Goal: Browse casually

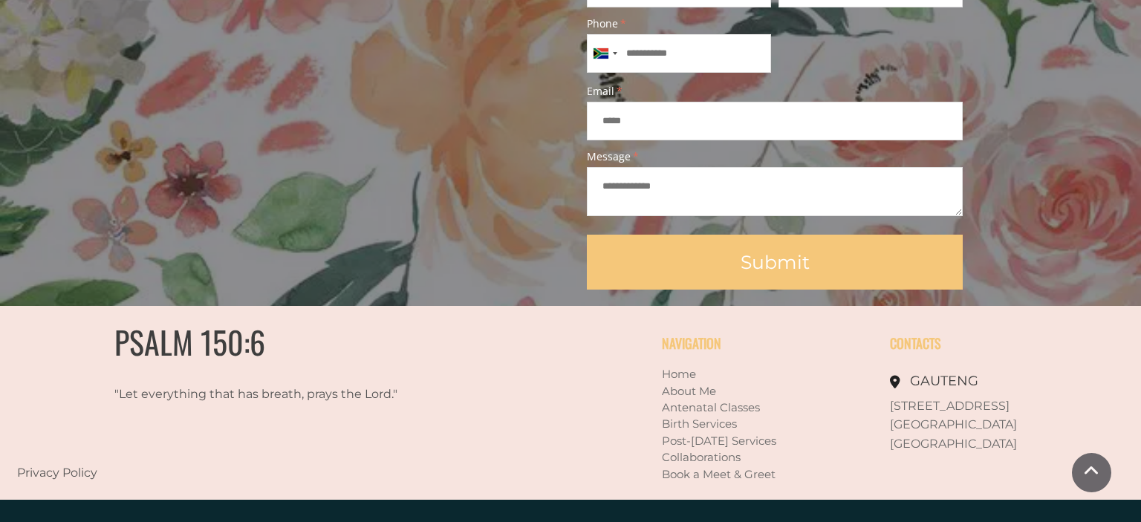
scroll to position [1388, 0]
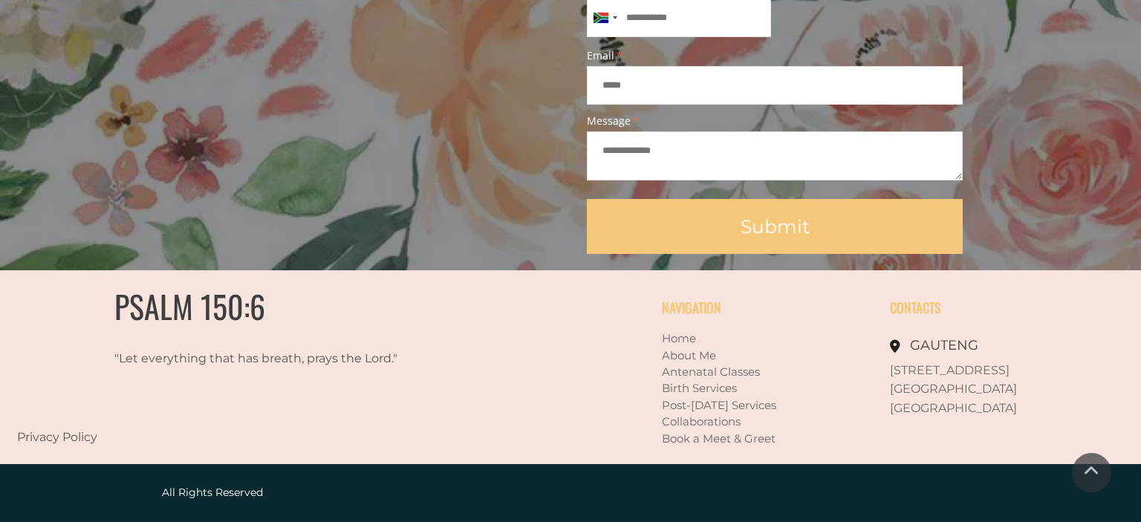
click at [68, 435] on link "Privacy Policy" at bounding box center [57, 437] width 80 height 14
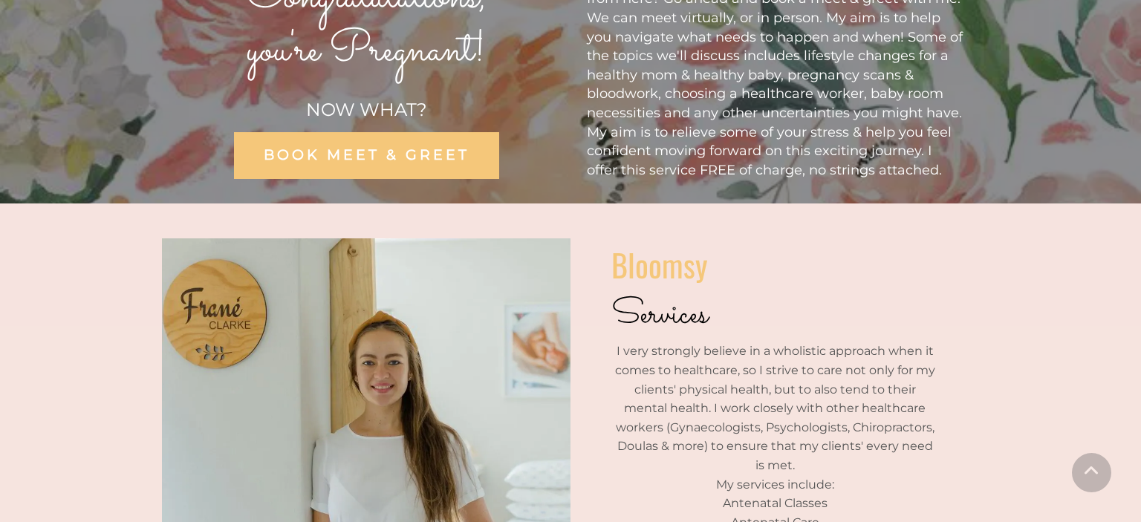
scroll to position [0, 0]
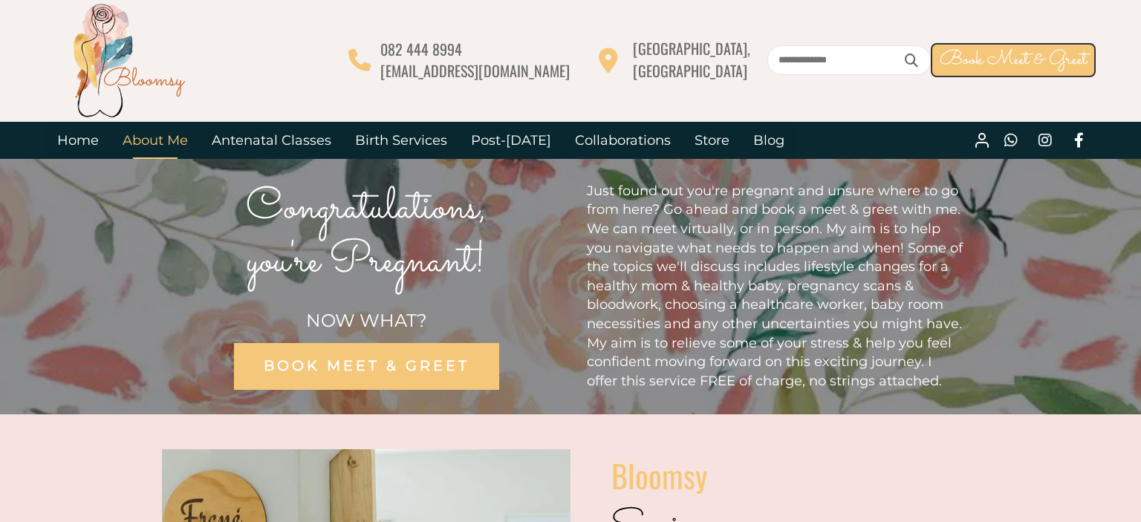
click at [156, 138] on link "About Me" at bounding box center [155, 140] width 89 height 37
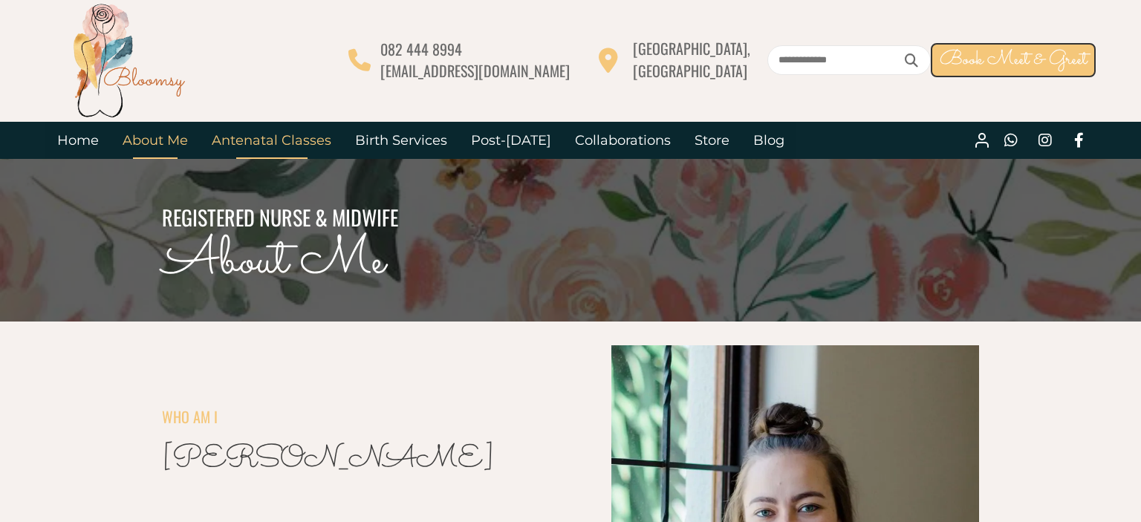
click at [289, 140] on link "Antenatal Classes" at bounding box center [271, 140] width 143 height 37
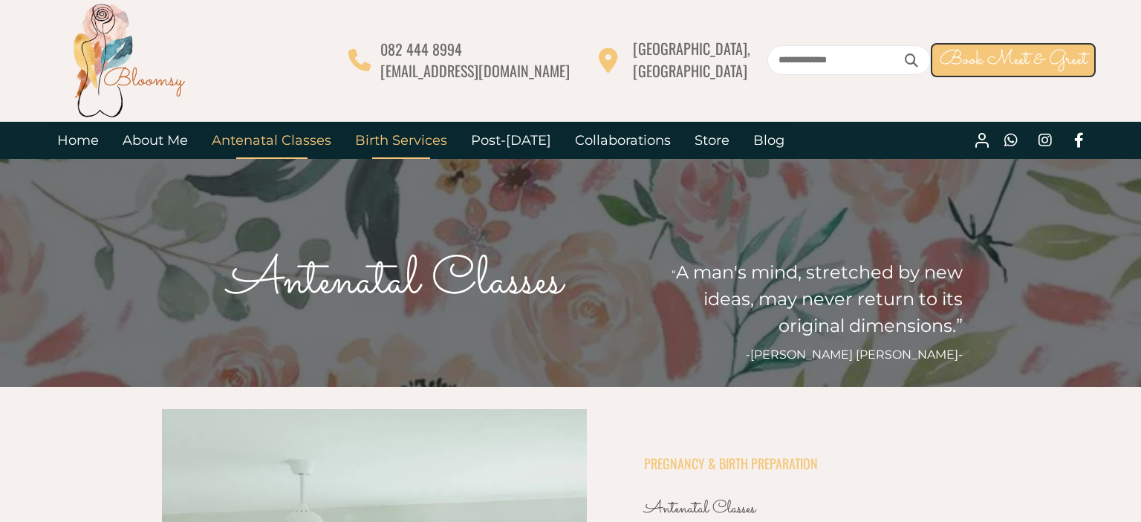
click at [403, 139] on link "Birth Services" at bounding box center [401, 140] width 116 height 37
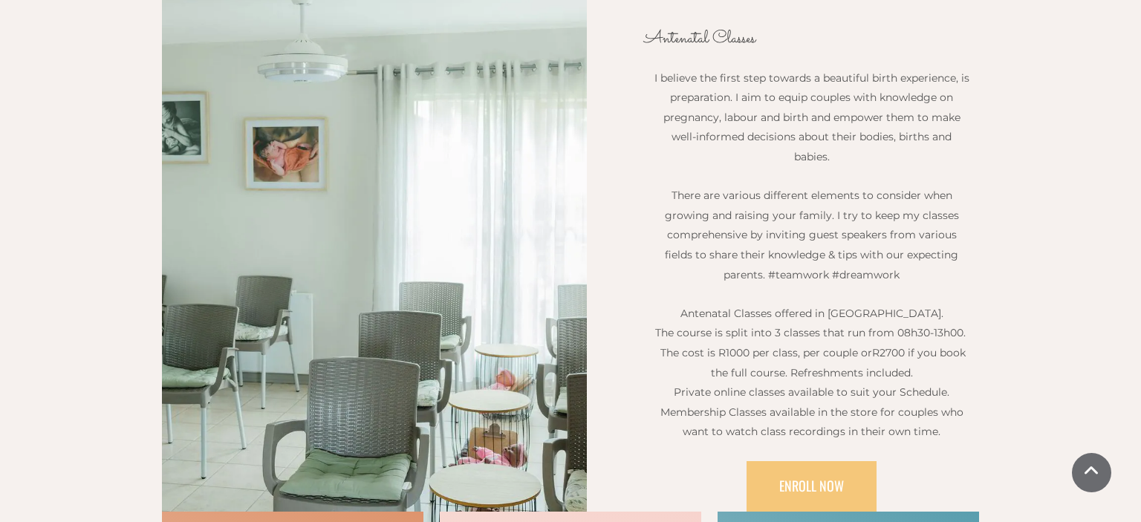
scroll to position [157, 0]
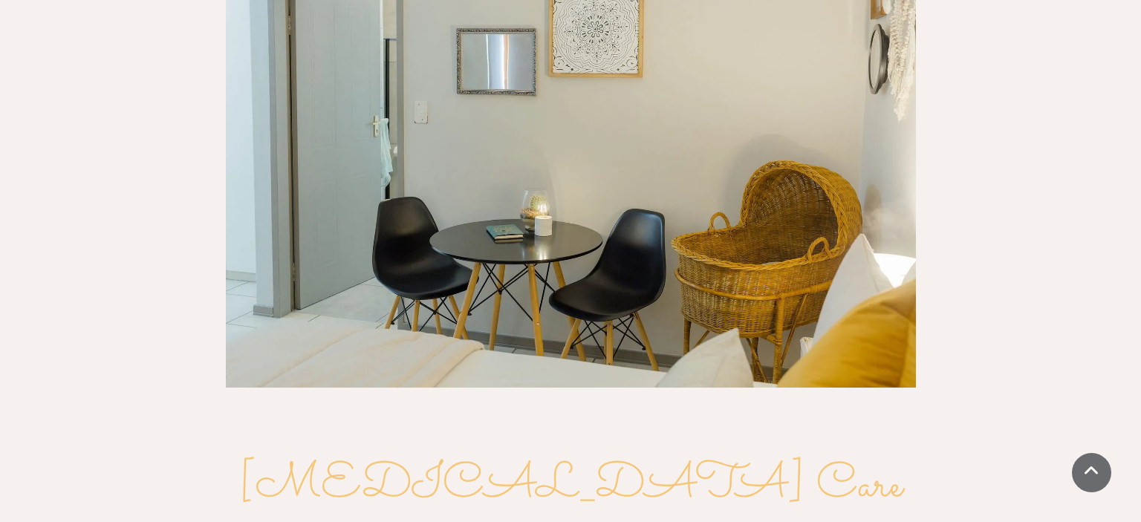
scroll to position [1569, 0]
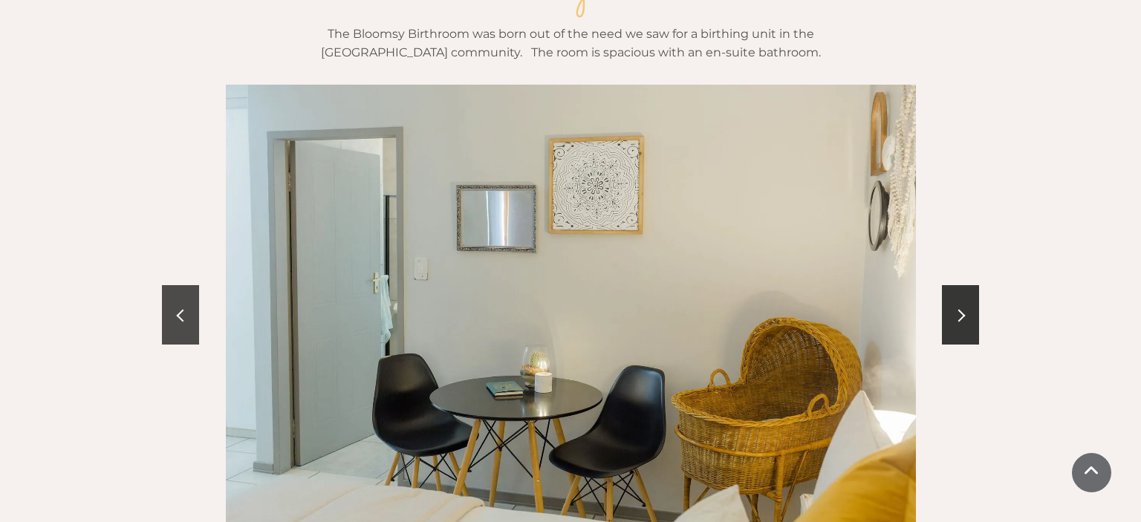
click at [181, 285] on link at bounding box center [180, 314] width 37 height 59
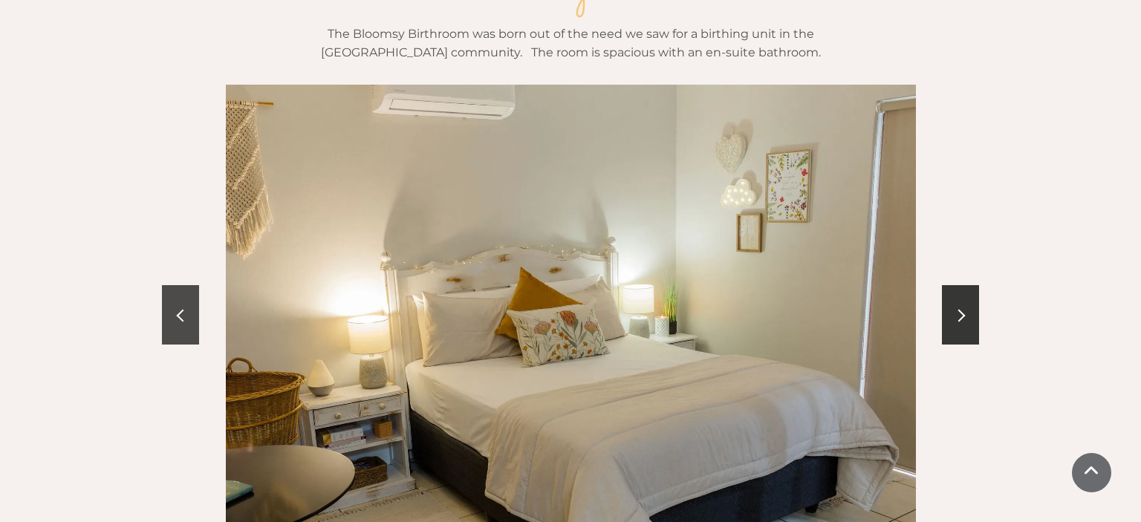
click at [181, 285] on link at bounding box center [180, 314] width 37 height 59
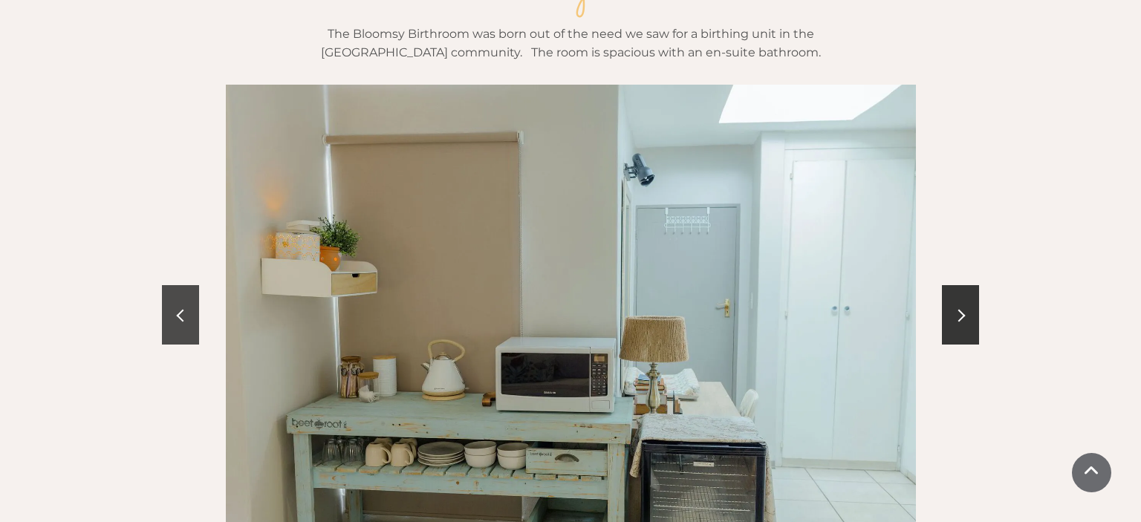
click at [181, 285] on link at bounding box center [180, 314] width 37 height 59
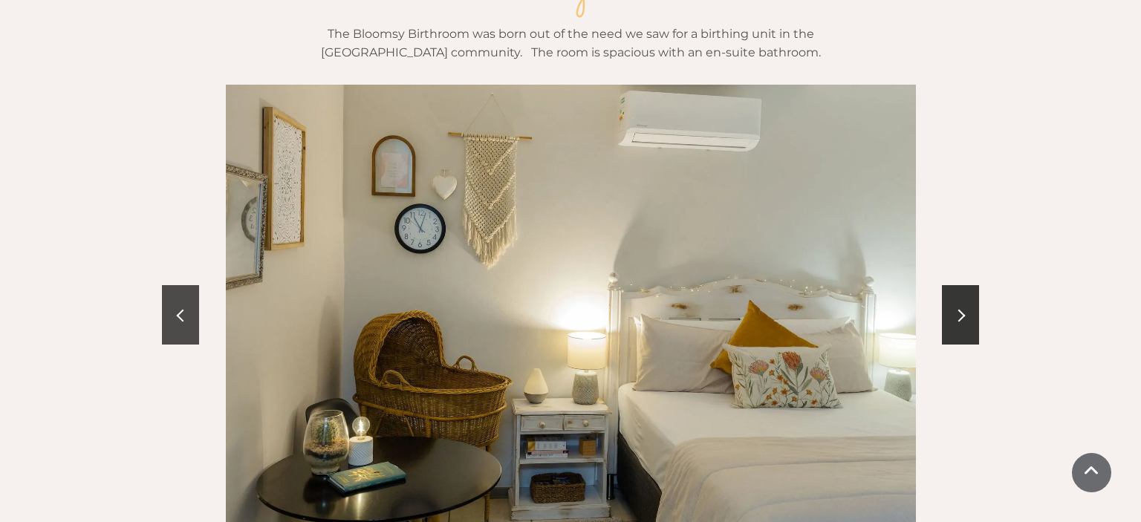
click at [181, 285] on link at bounding box center [180, 314] width 37 height 59
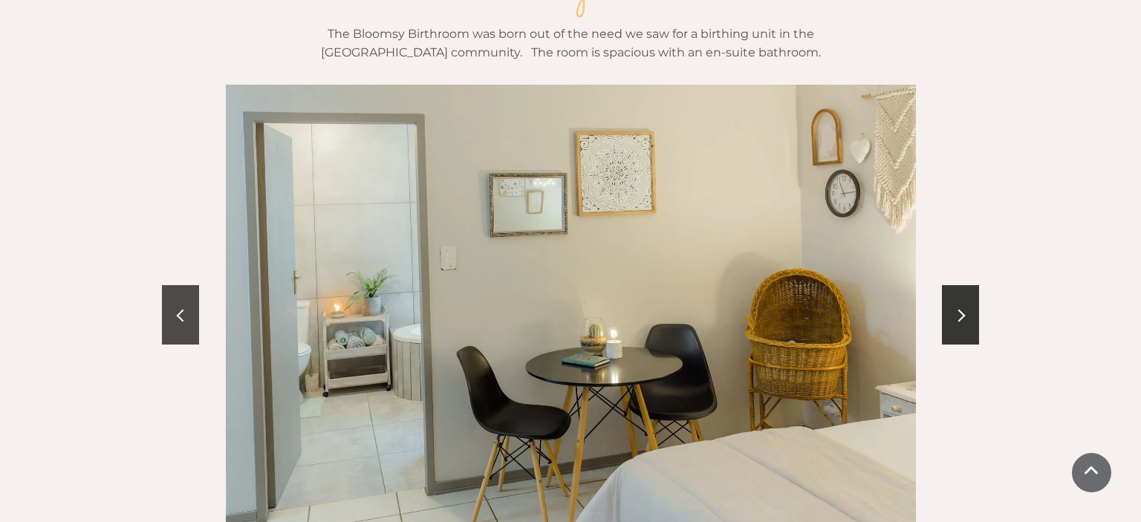
click at [181, 285] on link at bounding box center [180, 314] width 37 height 59
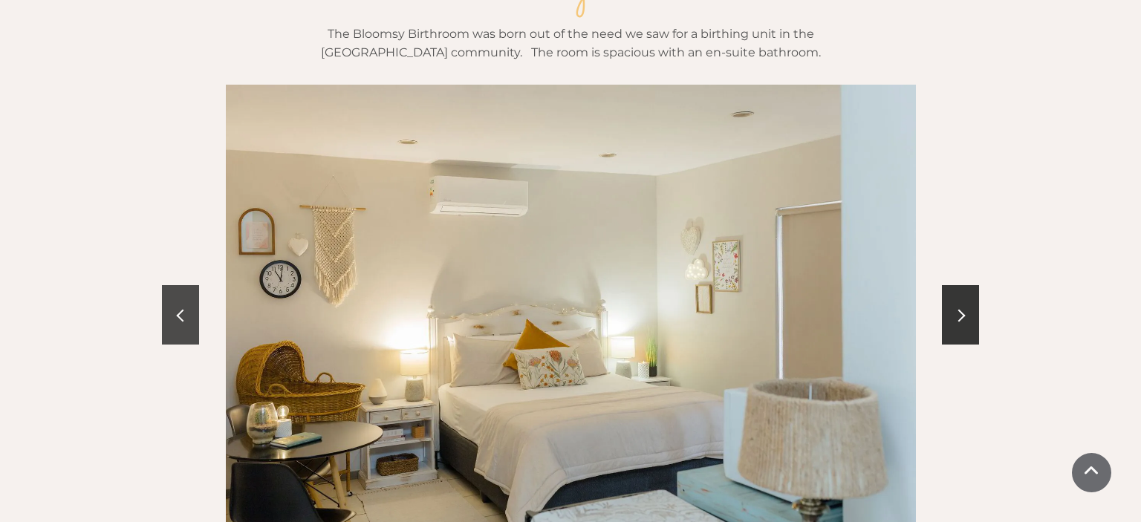
click at [181, 285] on link at bounding box center [180, 314] width 37 height 59
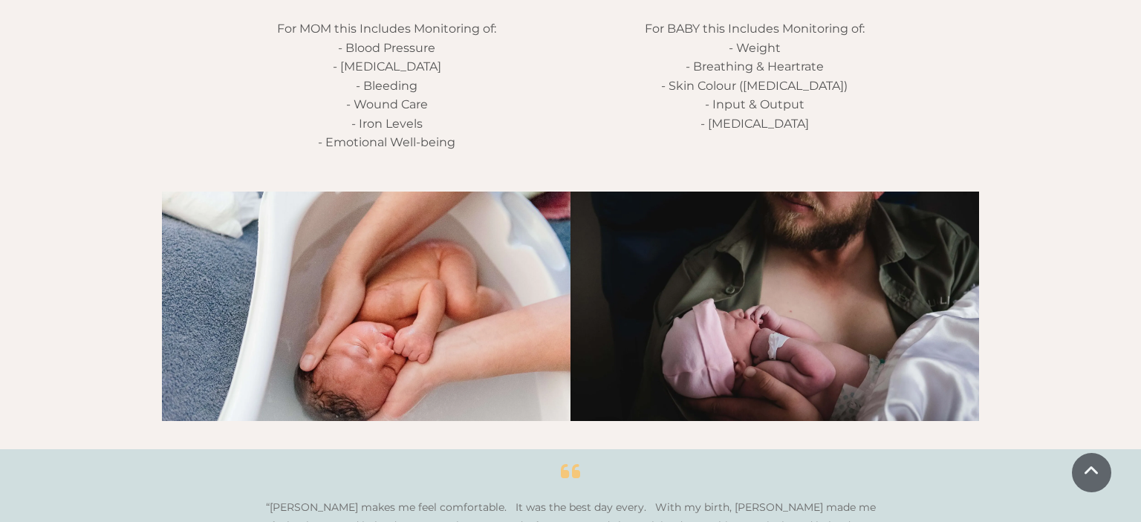
scroll to position [2432, 0]
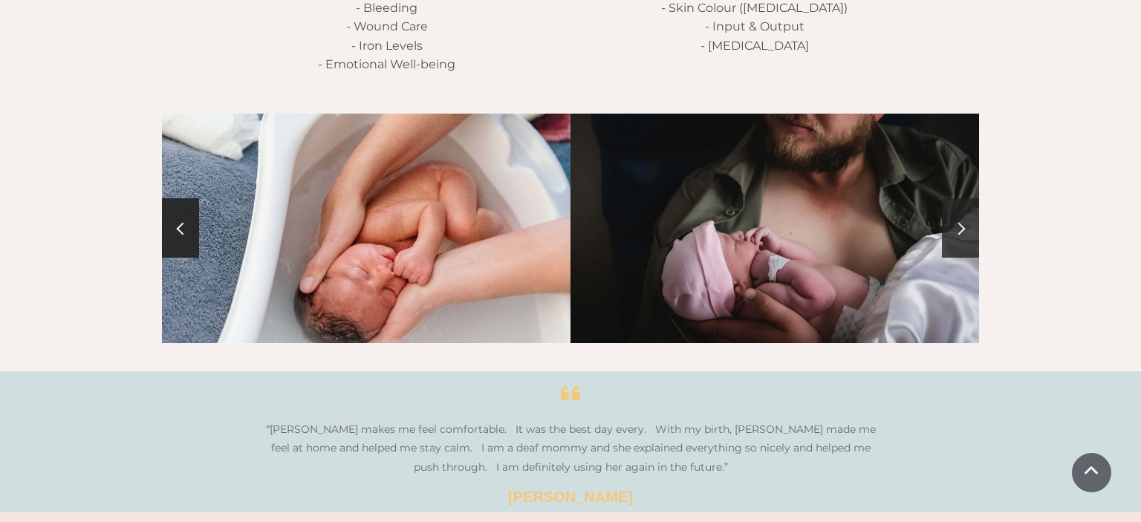
click at [967, 198] on link at bounding box center [960, 227] width 37 height 59
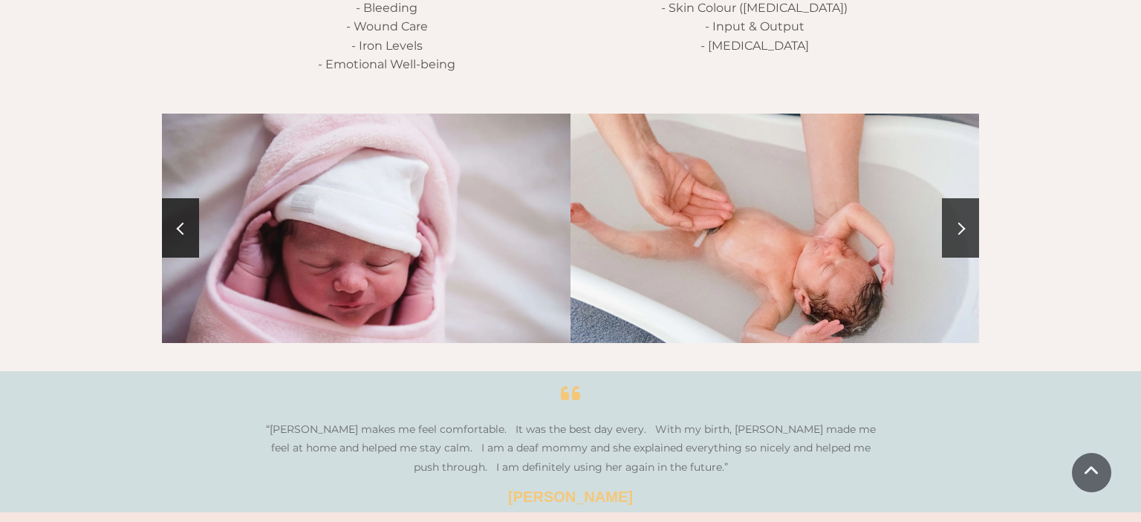
click at [967, 198] on link at bounding box center [960, 227] width 37 height 59
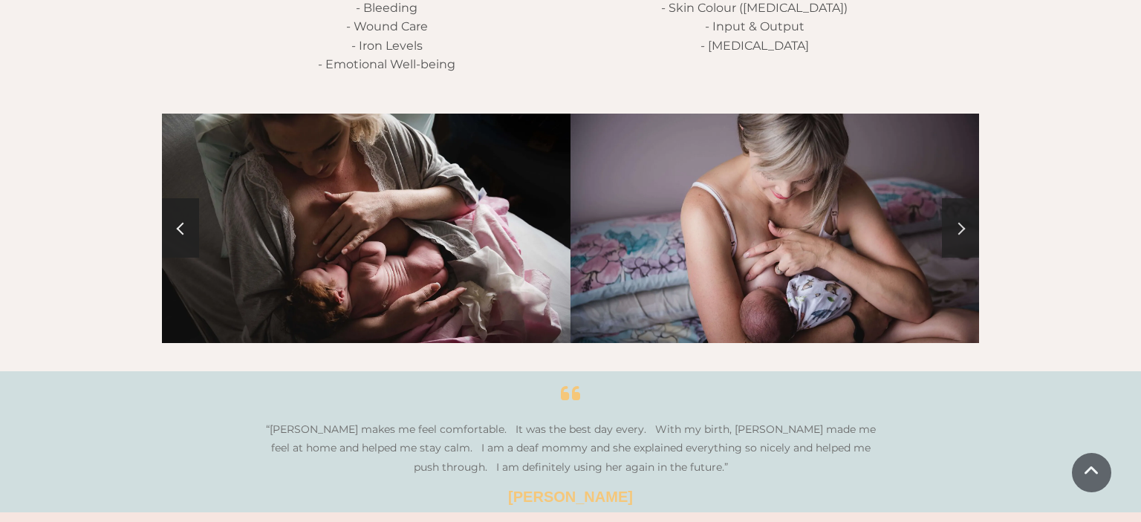
click at [967, 198] on link at bounding box center [960, 227] width 37 height 59
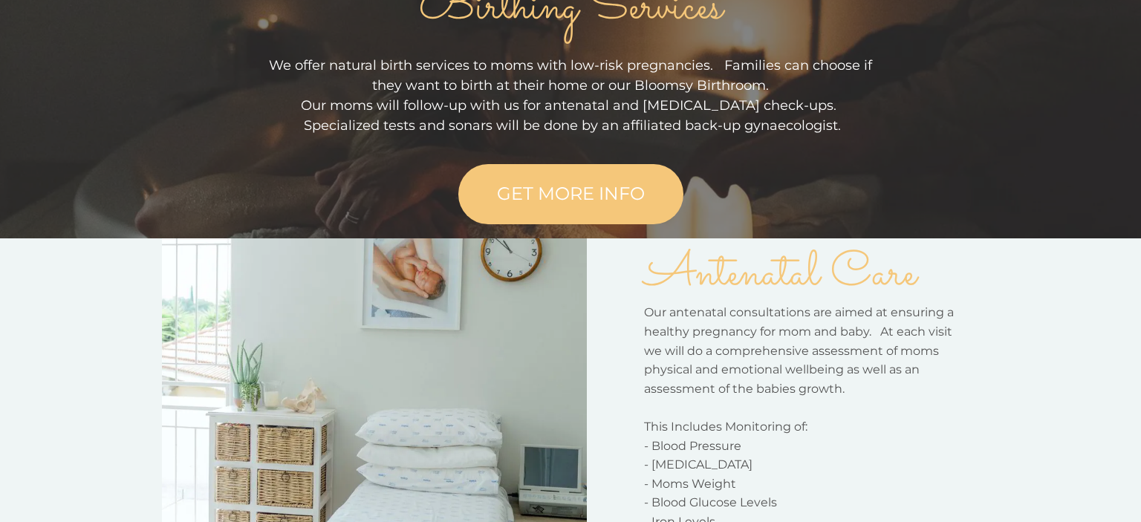
scroll to position [0, 0]
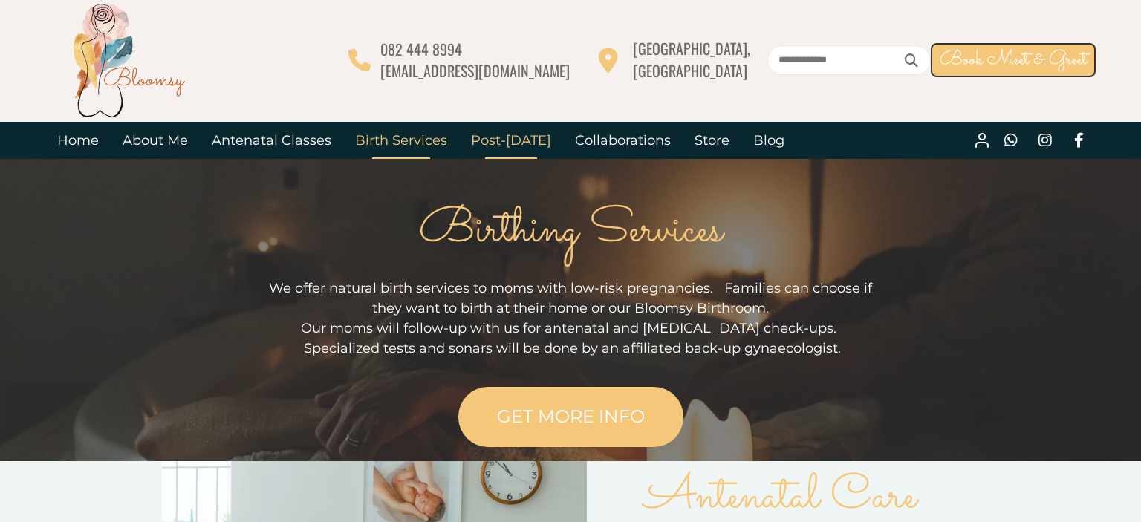
click at [514, 139] on link "Post-[DATE]" at bounding box center [511, 140] width 104 height 37
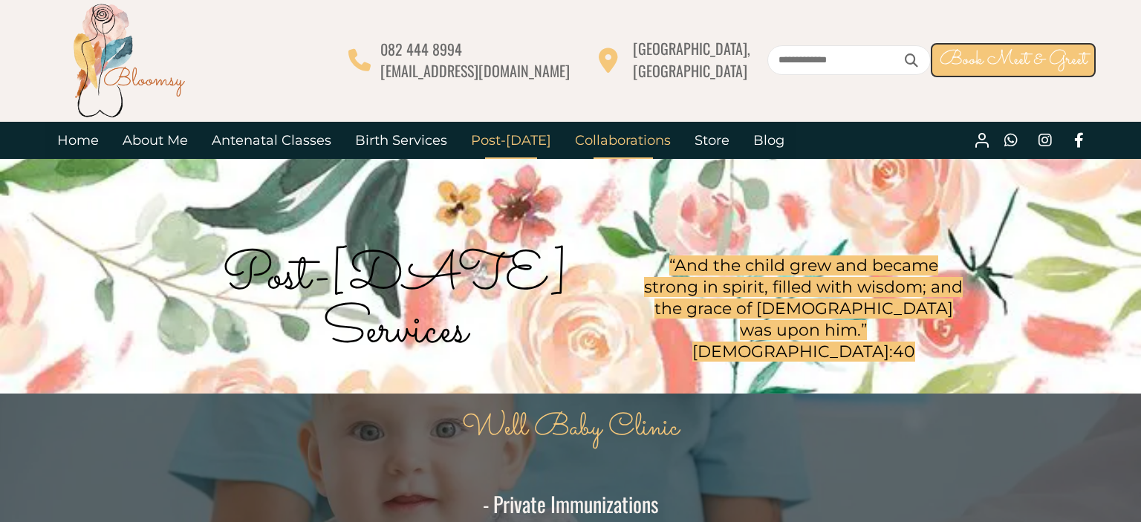
click at [627, 143] on link "Collaborations" at bounding box center [623, 140] width 120 height 37
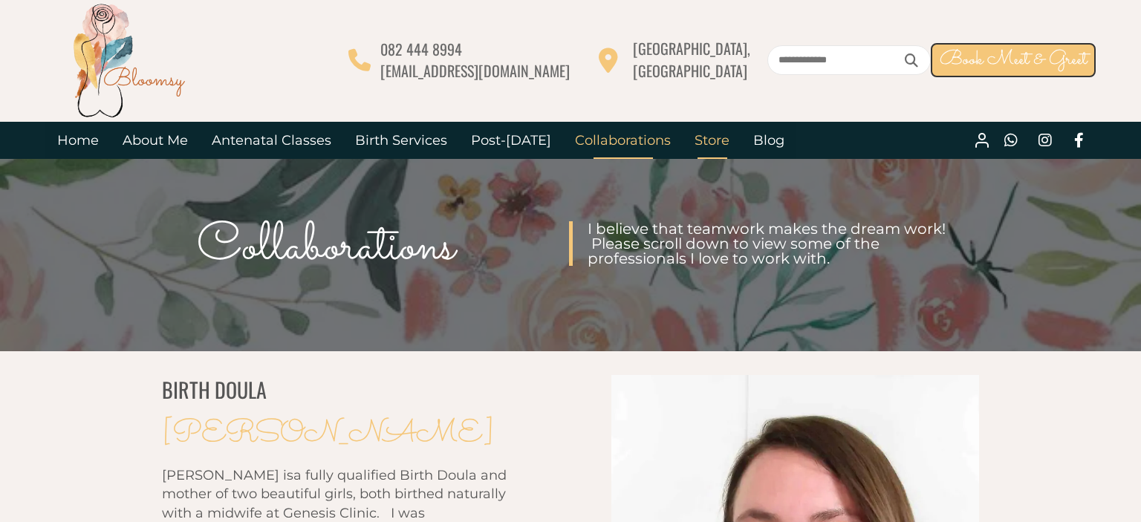
click at [706, 143] on link "Store" at bounding box center [712, 140] width 59 height 37
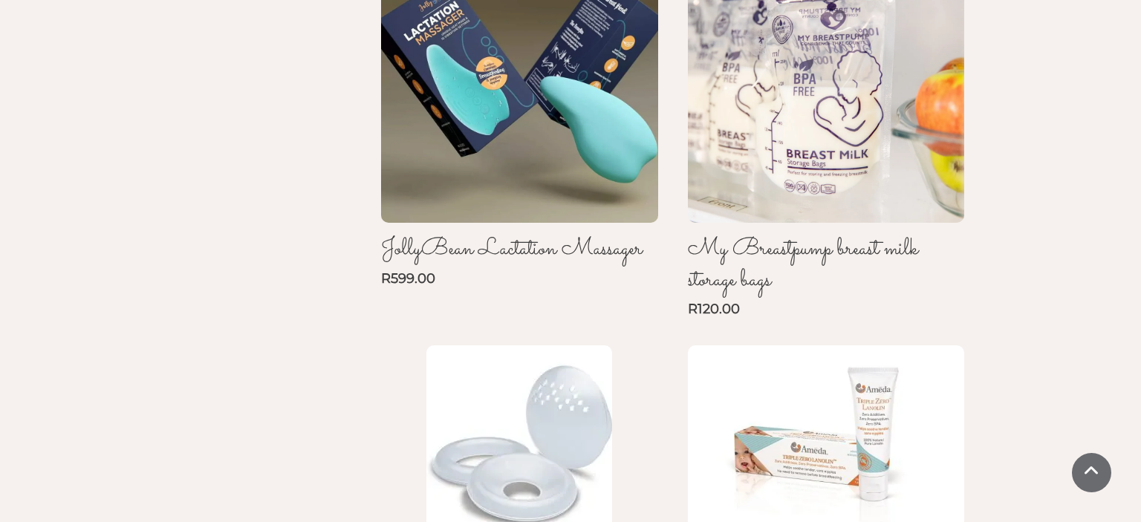
scroll to position [1255, 0]
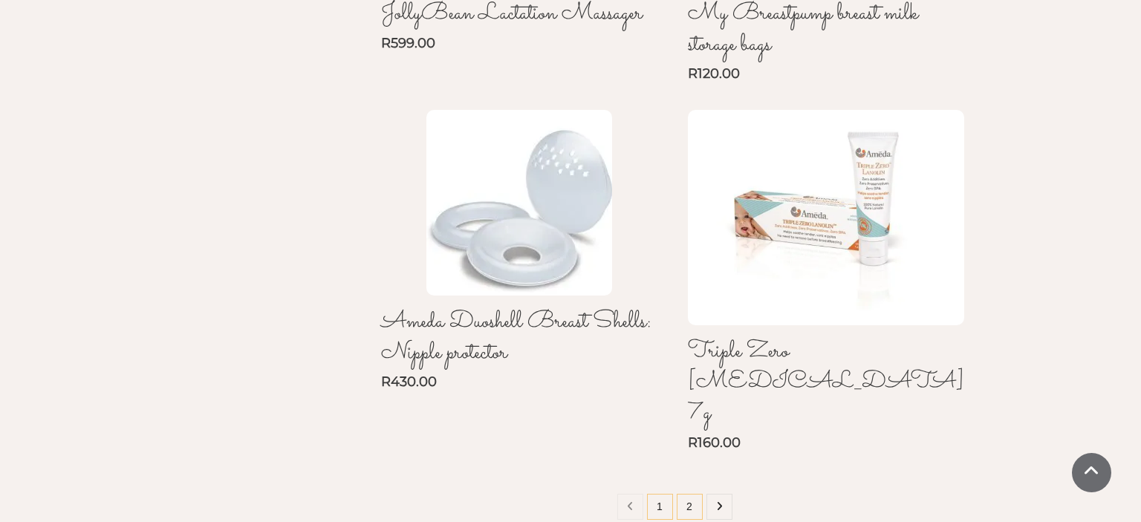
click at [692, 494] on link "2" at bounding box center [690, 507] width 26 height 26
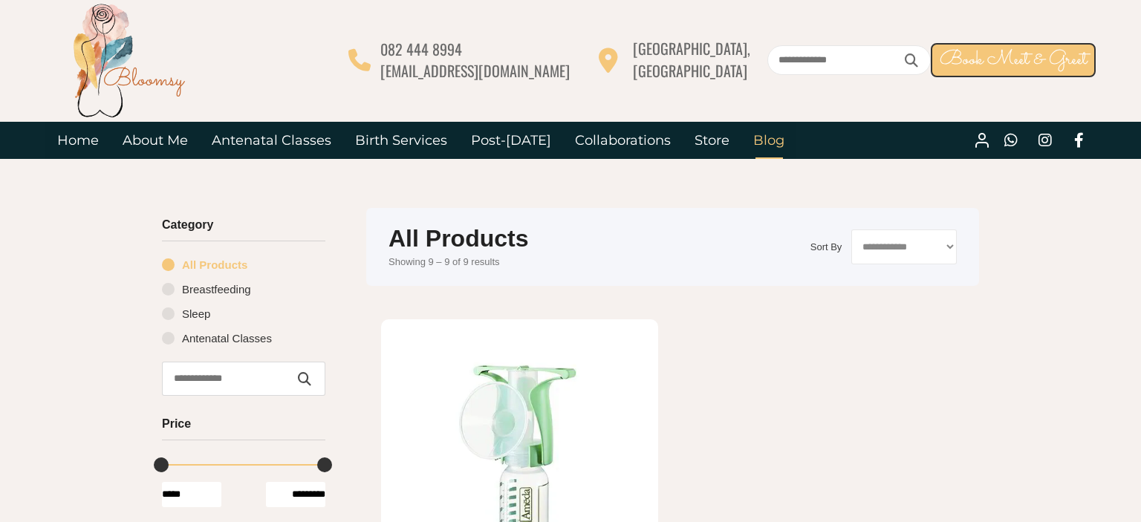
click at [762, 142] on link "Blog" at bounding box center [768, 140] width 55 height 37
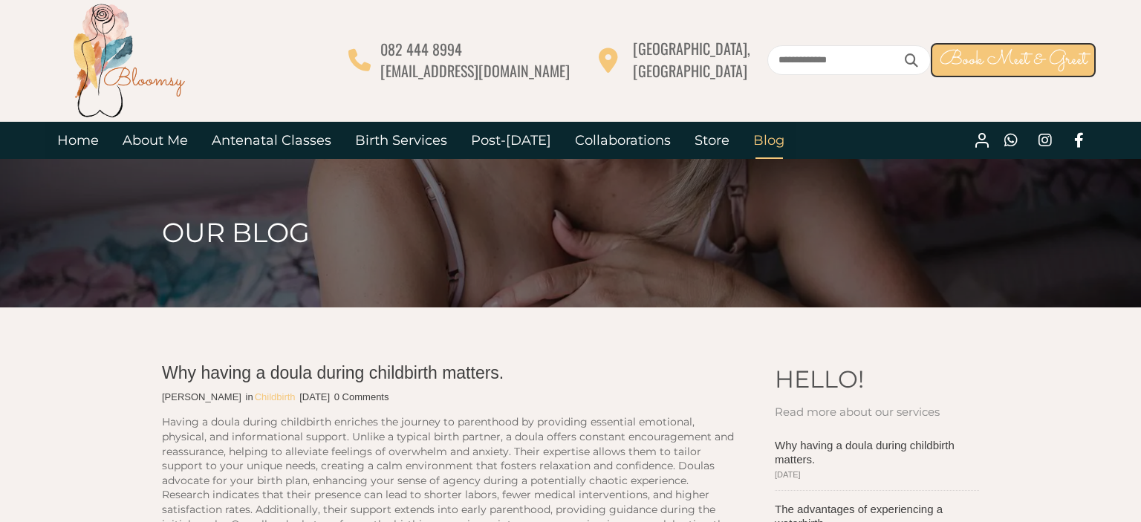
click at [111, 76] on img at bounding box center [128, 60] width 119 height 119
